Goal: Task Accomplishment & Management: Manage account settings

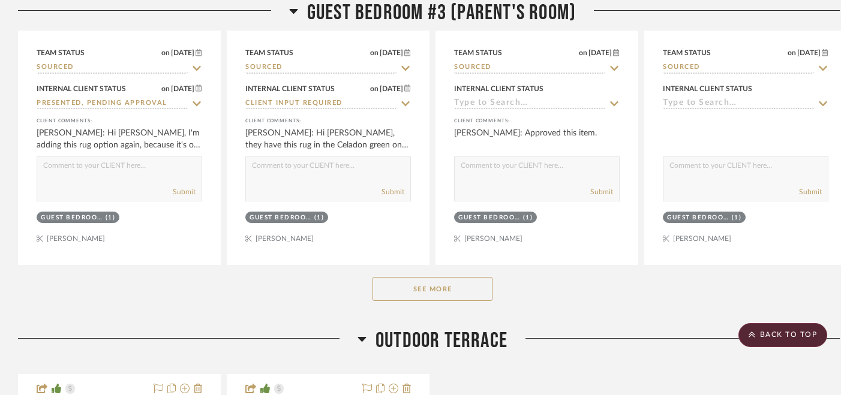
scroll to position [4682, 0]
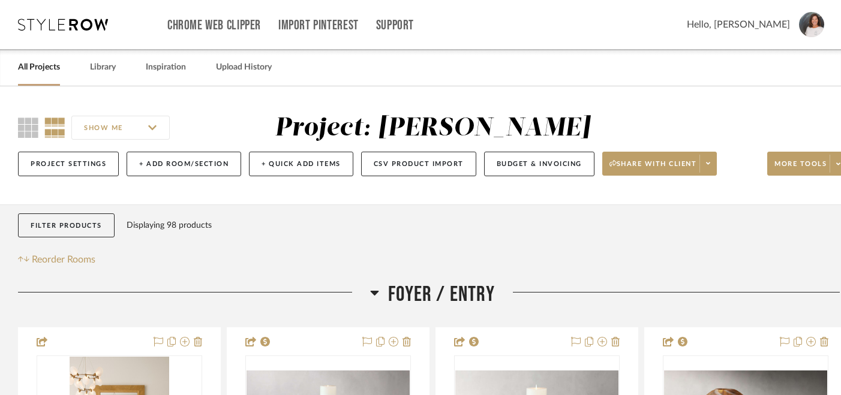
scroll to position [206, 0]
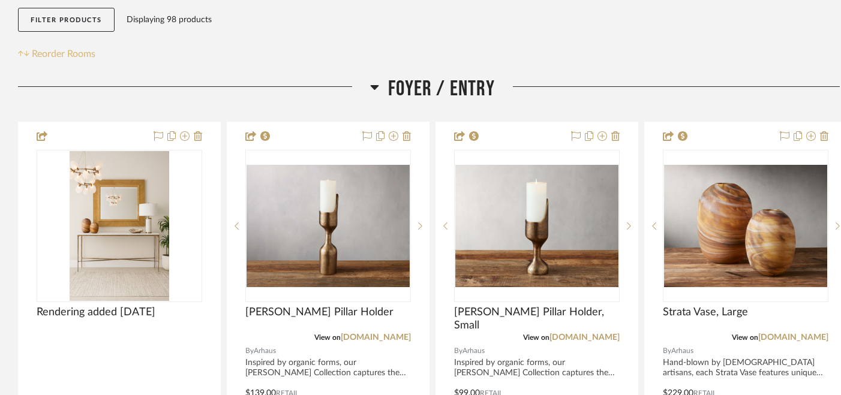
click at [74, 53] on span "Reorder Rooms" at bounding box center [64, 54] width 64 height 14
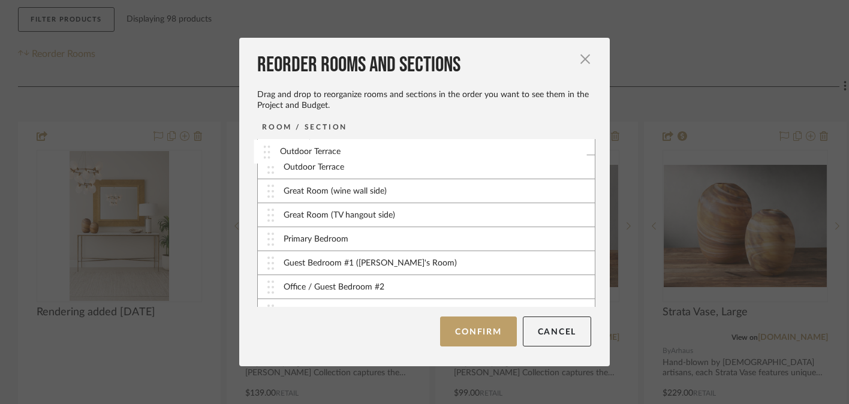
scroll to position [0, 0]
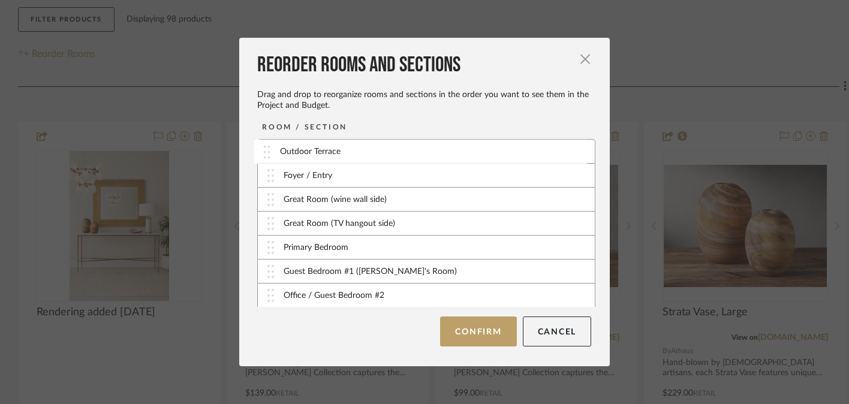
drag, startPoint x: 268, startPoint y: 176, endPoint x: 268, endPoint y: 154, distance: 22.2
click at [483, 336] on button "Confirm" at bounding box center [478, 332] width 76 height 30
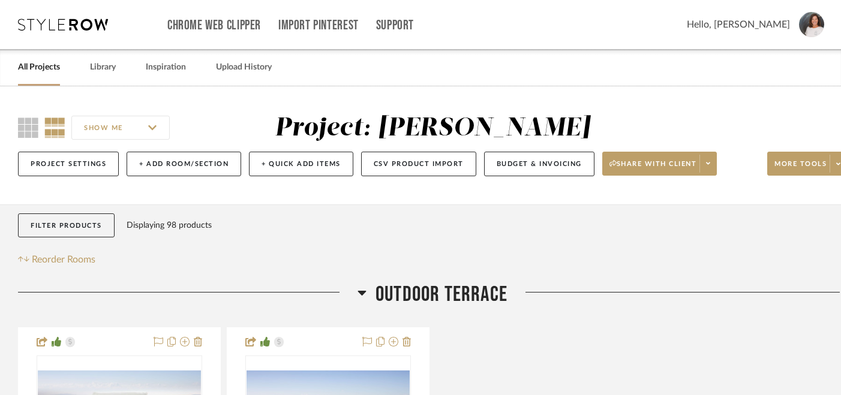
click at [818, 31] on img at bounding box center [811, 24] width 25 height 25
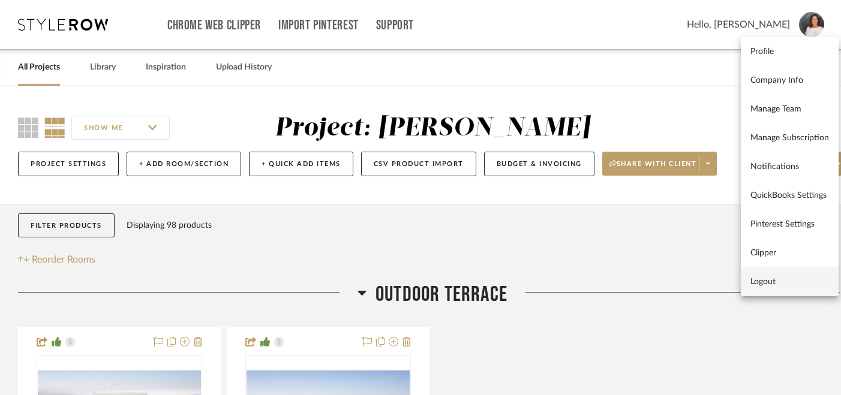
click at [761, 280] on span "Logout" at bounding box center [789, 282] width 79 height 10
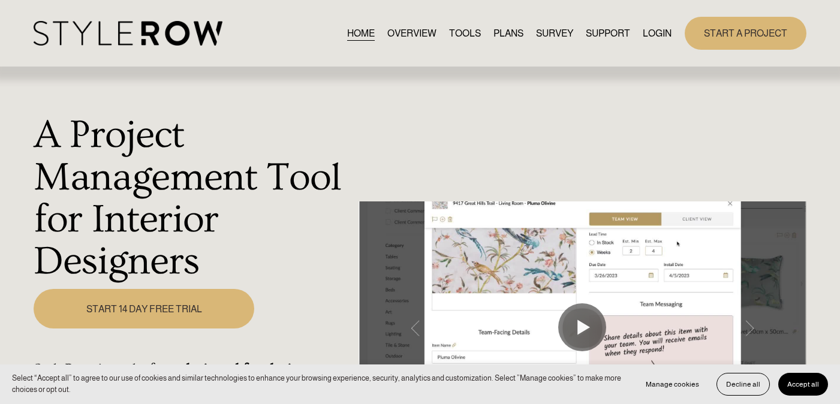
click at [657, 30] on link "LOGIN" at bounding box center [657, 33] width 29 height 16
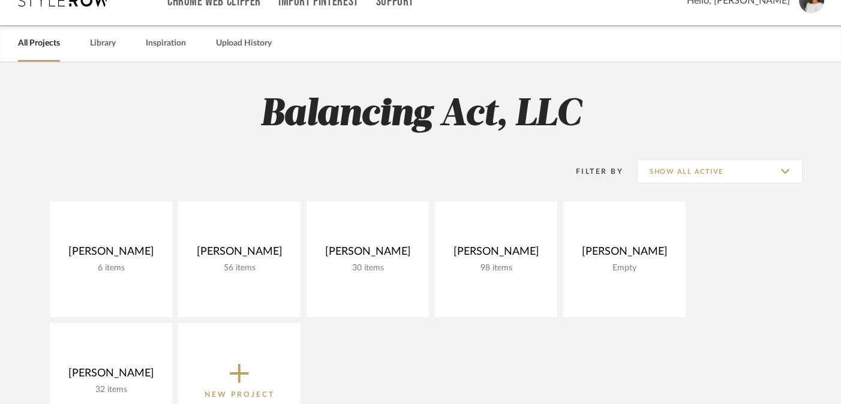
scroll to position [78, 0]
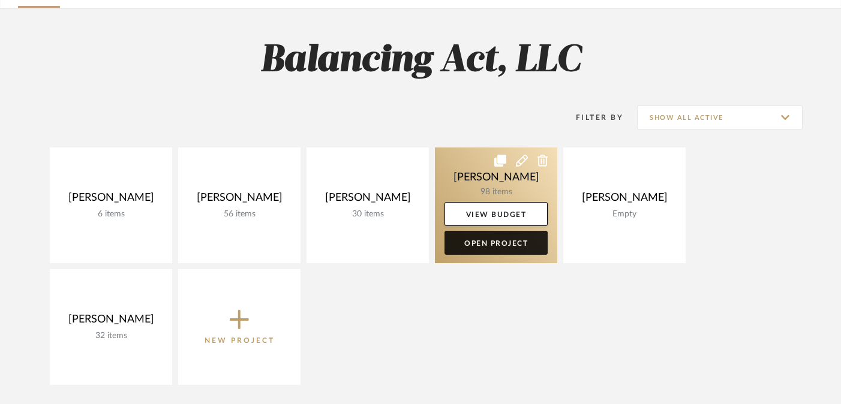
click at [494, 245] on link "Open Project" at bounding box center [496, 243] width 103 height 24
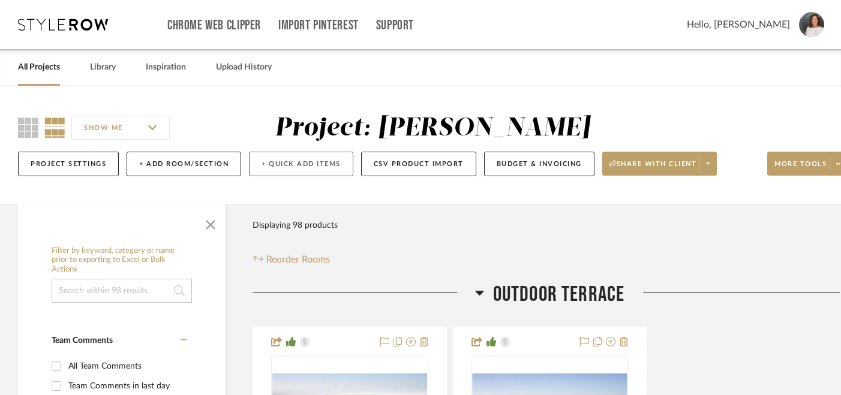
click at [309, 165] on button "+ Quick Add Items" at bounding box center [301, 164] width 104 height 25
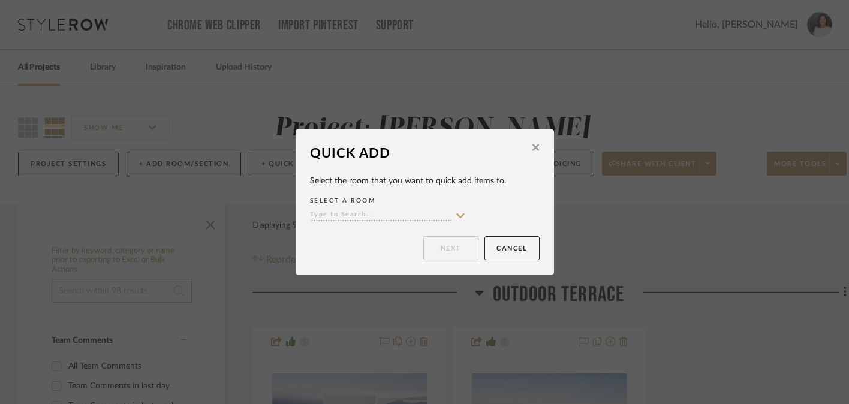
click at [533, 149] on icon at bounding box center [536, 147] width 7 height 11
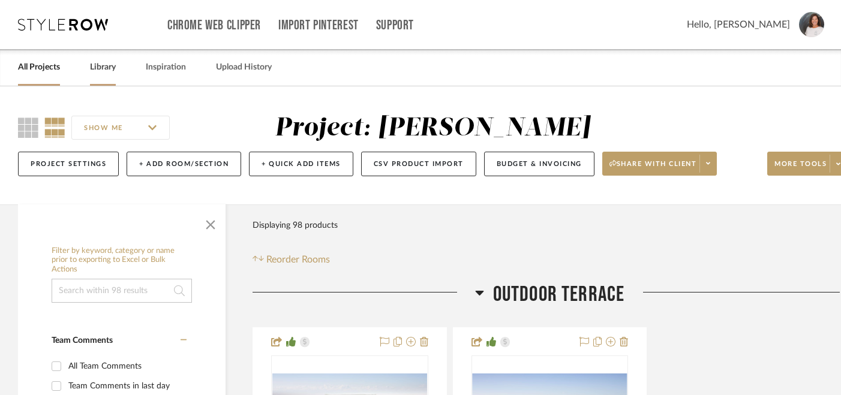
click at [98, 68] on link "Library" at bounding box center [103, 67] width 26 height 16
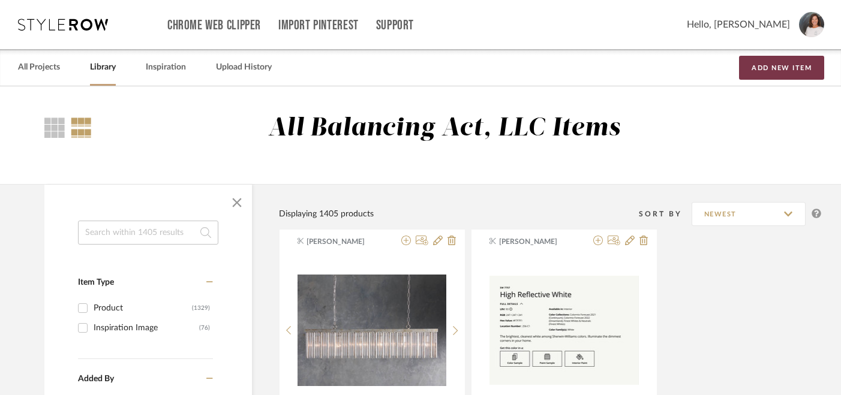
click at [800, 67] on button "Add New Item" at bounding box center [781, 68] width 85 height 24
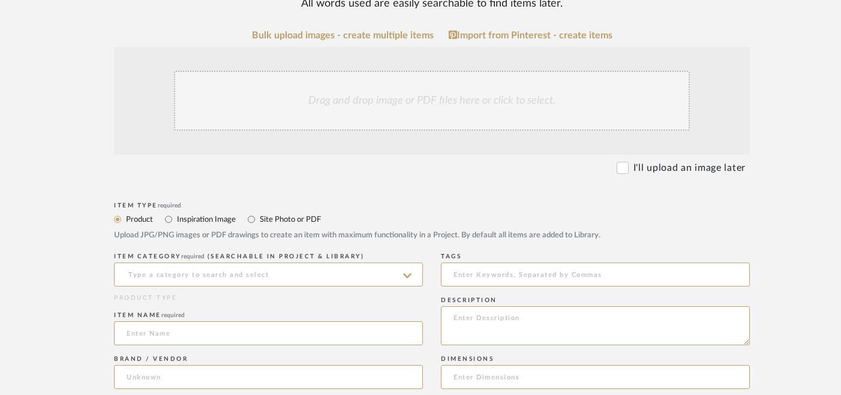
scroll to position [116, 0]
